Goal: Information Seeking & Learning: Learn about a topic

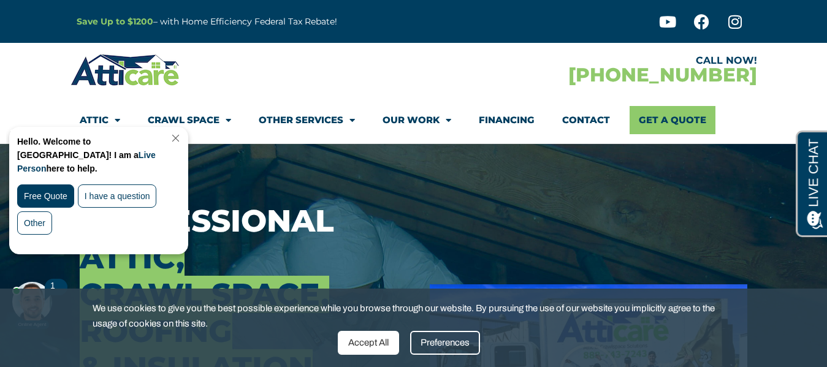
click at [438, 346] on div "Preferences" at bounding box center [445, 343] width 70 height 24
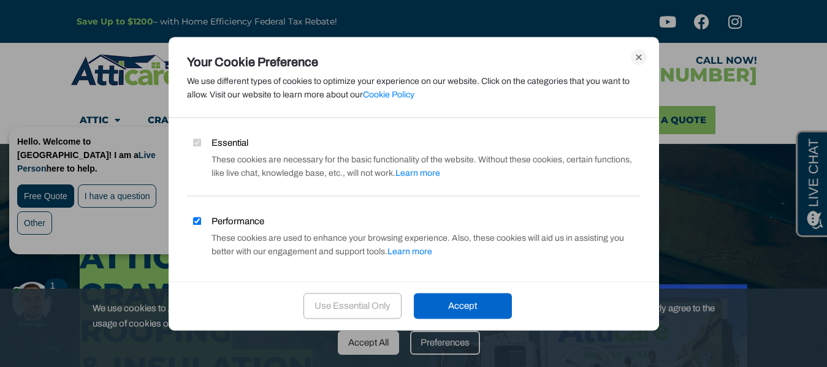
click at [195, 219] on input "Performance" at bounding box center [197, 221] width 8 height 8
checkbox input "false"
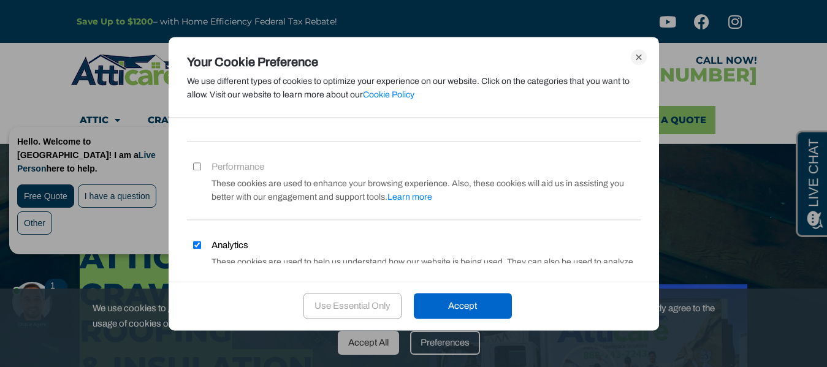
scroll to position [109, 0]
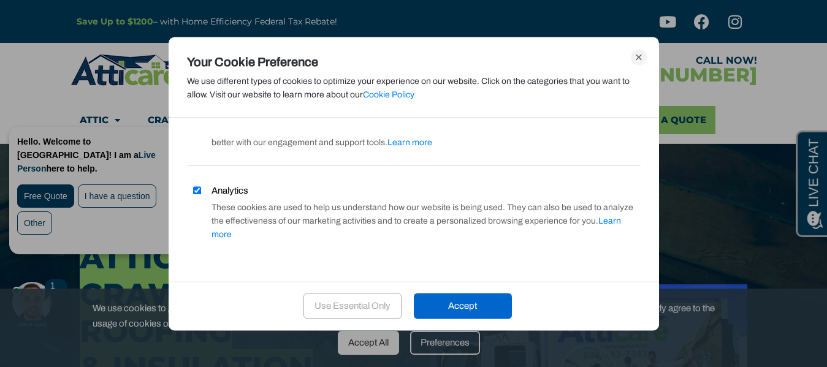
click at [197, 189] on input "Analytics" at bounding box center [197, 190] width 8 height 8
checkbox input "false"
click at [505, 314] on div "Accept" at bounding box center [463, 307] width 98 height 26
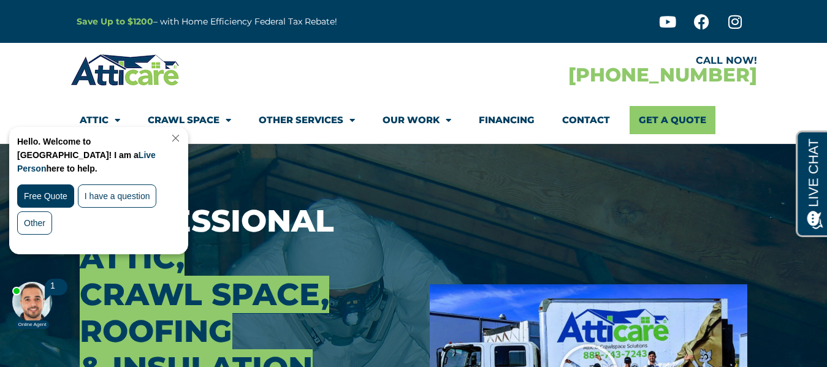
click at [183, 139] on link "Close Chat" at bounding box center [174, 138] width 17 height 9
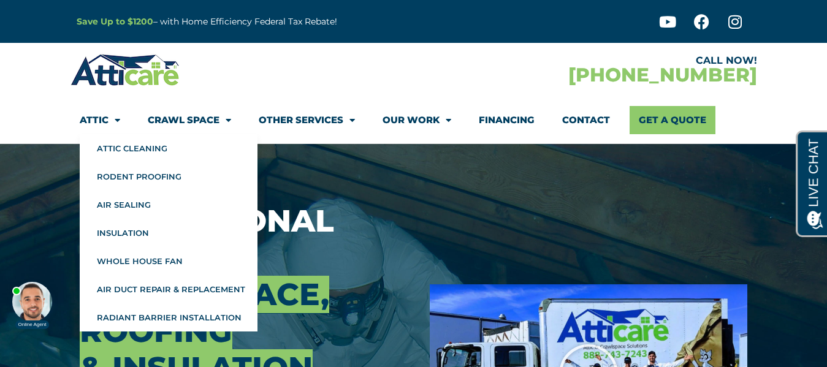
click at [118, 126] on span "Menu" at bounding box center [114, 120] width 12 height 21
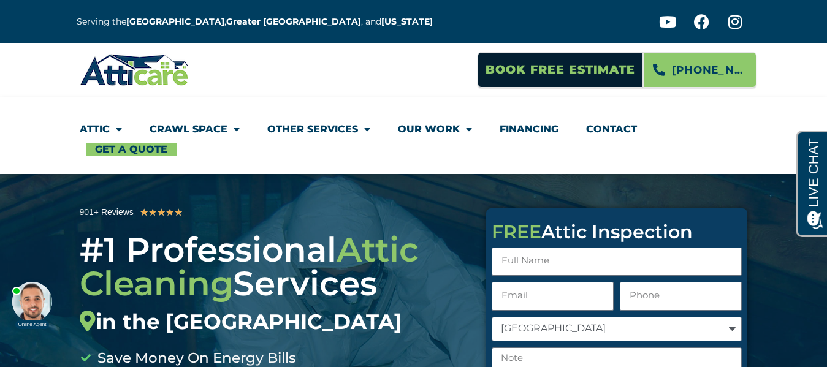
click at [105, 77] on img at bounding box center [135, 70] width 110 height 36
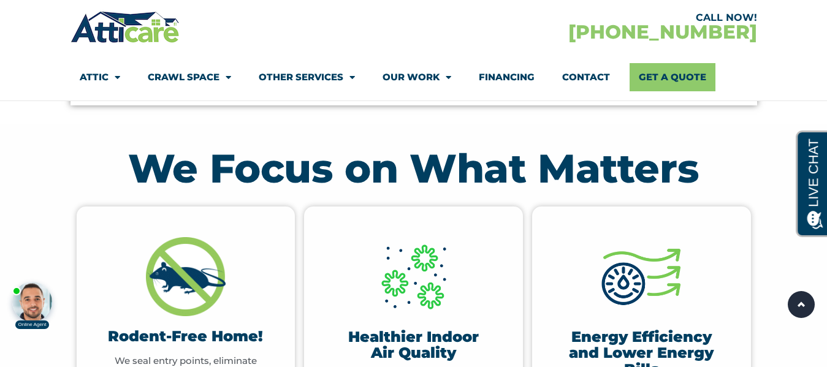
scroll to position [314, 0]
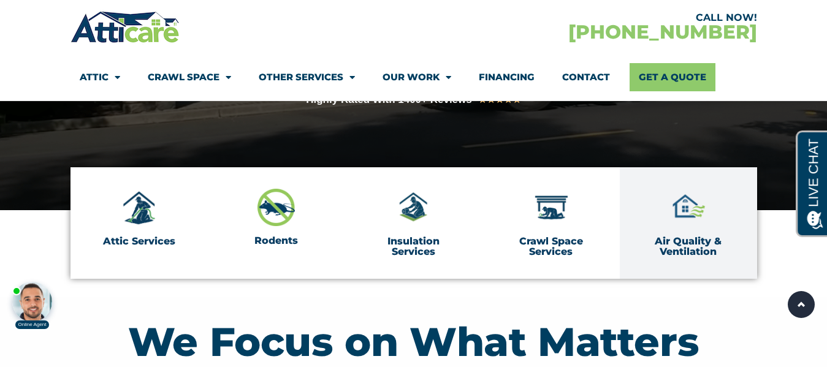
click at [691, 248] on link "Air Quality & Ventilation" at bounding box center [688, 246] width 67 height 23
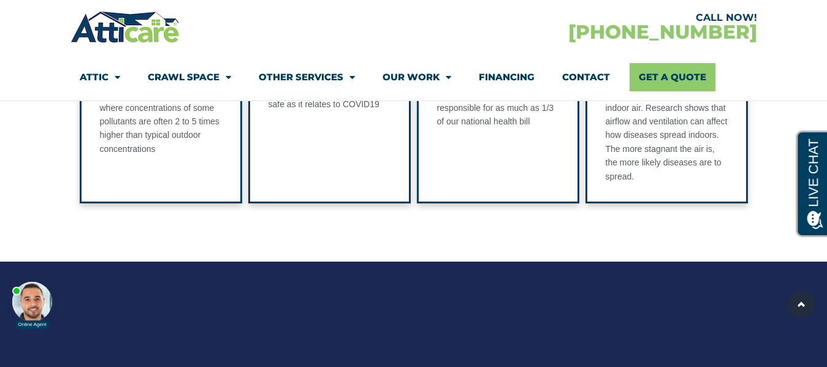
scroll to position [3371, 0]
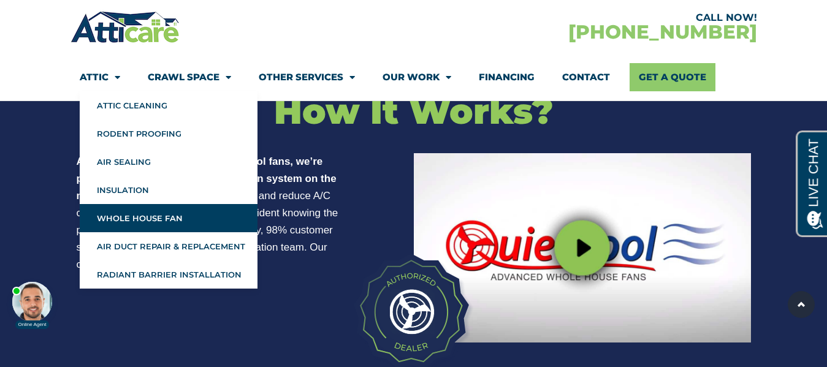
click at [148, 248] on body "Online Agent Close" at bounding box center [104, 284] width 196 height 92
click at [108, 80] on span "Menu" at bounding box center [114, 77] width 12 height 21
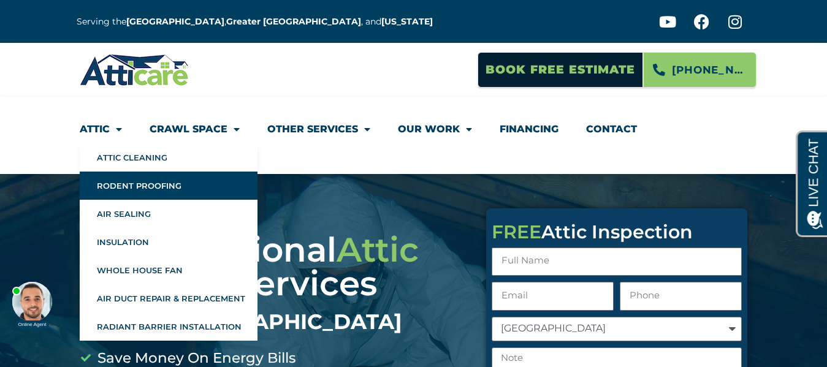
click at [153, 186] on link "Rodent Proofing" at bounding box center [169, 186] width 178 height 28
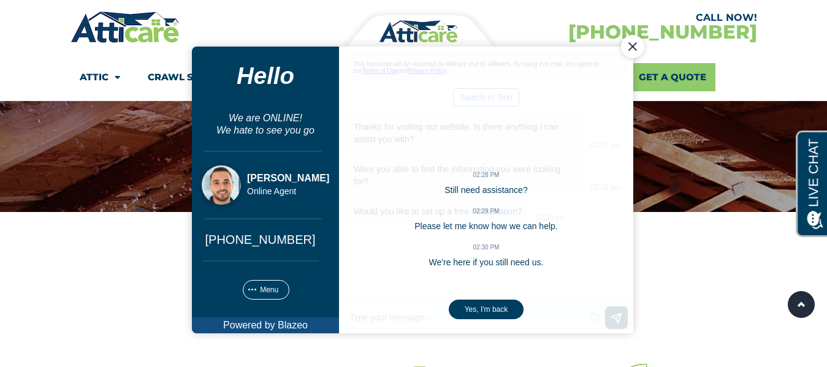
click at [166, 295] on h3 "Over Our 10 Years in Business, We’ve:" at bounding box center [414, 303] width 674 height 22
click at [634, 46] on div "Close Chat" at bounding box center [631, 45] width 23 height 23
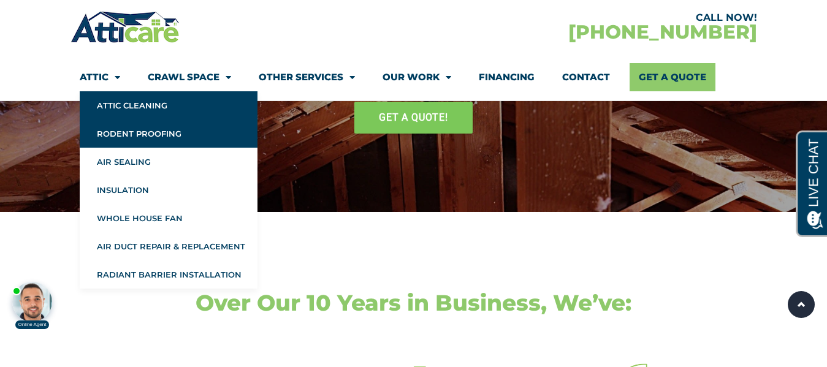
click at [129, 104] on link "Attic Cleaning" at bounding box center [169, 105] width 178 height 28
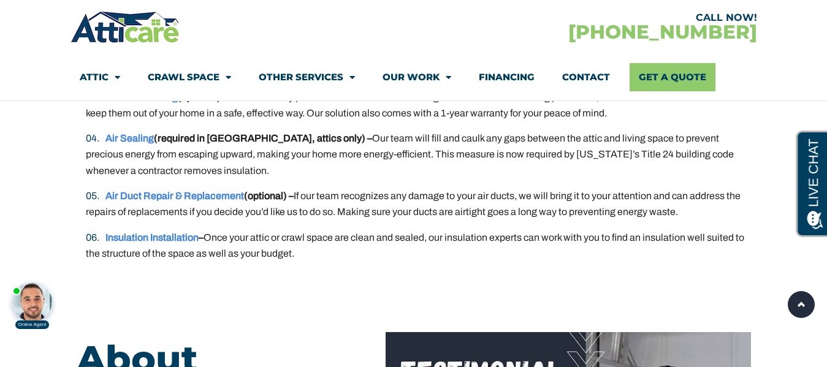
scroll to position [2574, 0]
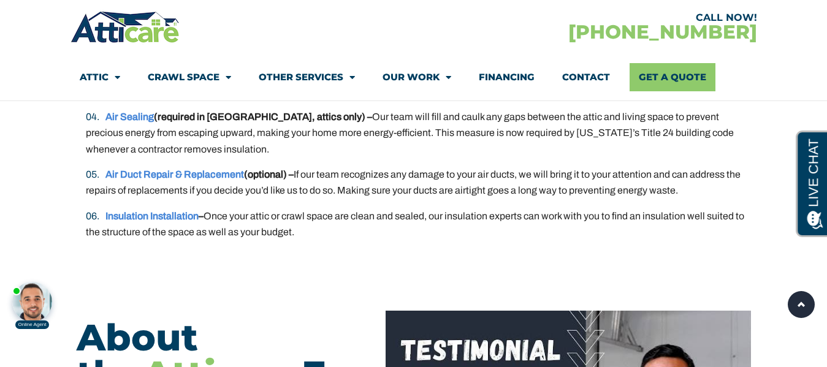
click at [34, 175] on section "The Attic Cleaning Process Atticare’s cleaning process for attics can be tailor…" at bounding box center [413, 34] width 827 height 504
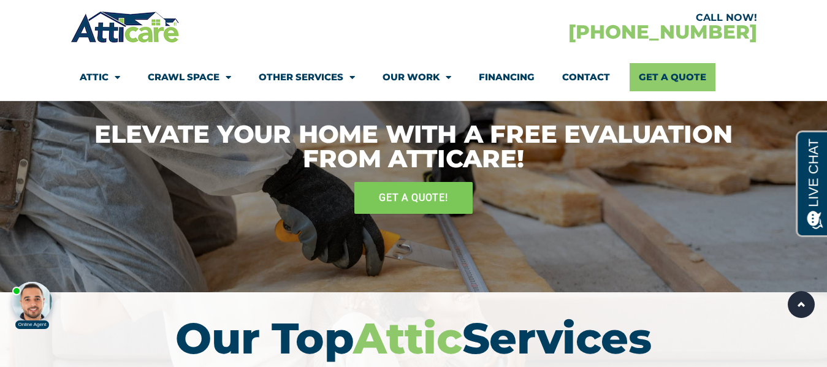
scroll to position [3310, 0]
